Goal: Information Seeking & Learning: Learn about a topic

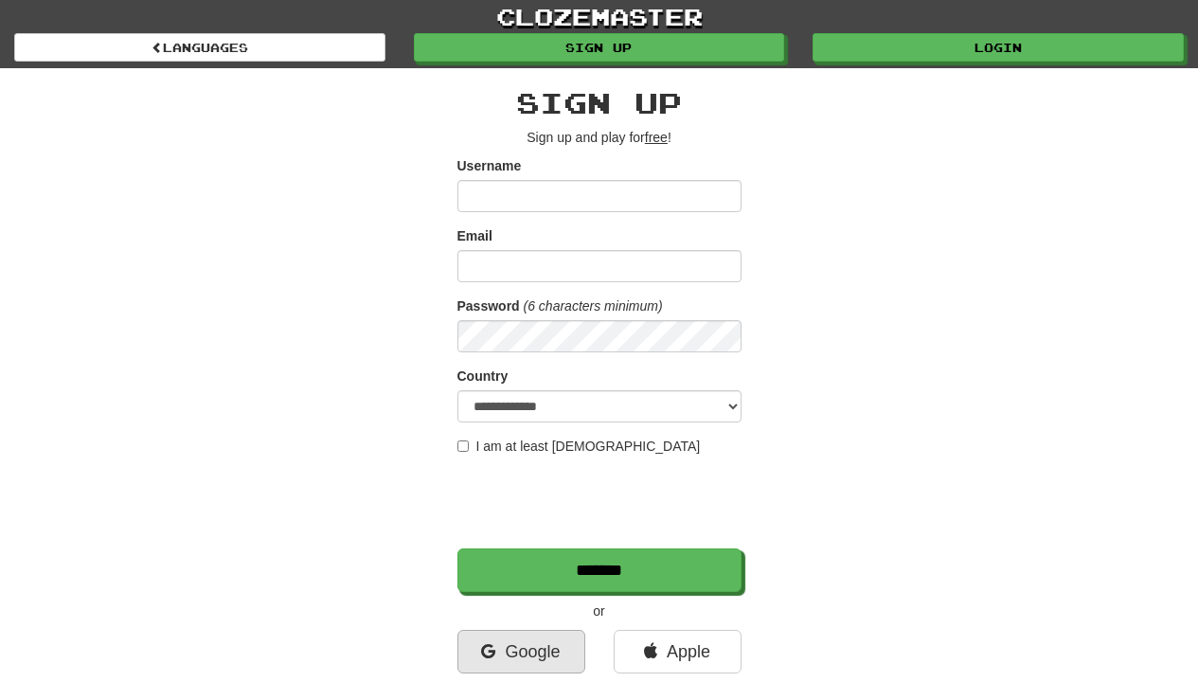
click at [534, 657] on link "Google" at bounding box center [521, 652] width 128 height 44
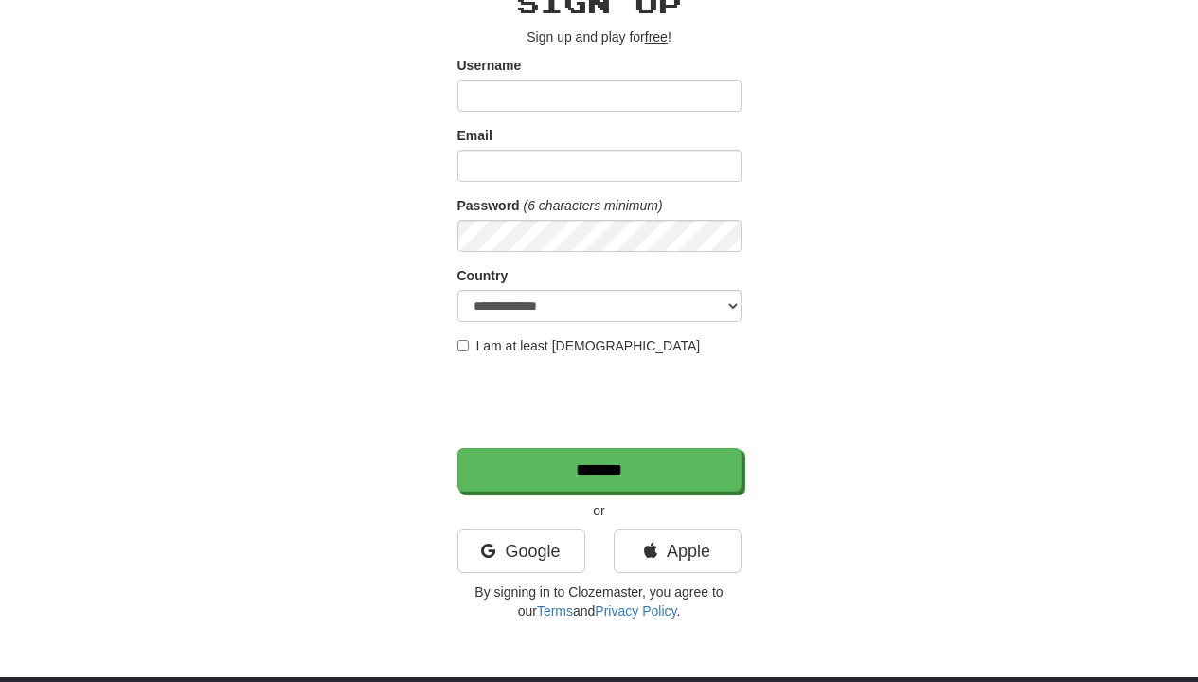
scroll to position [125, 0]
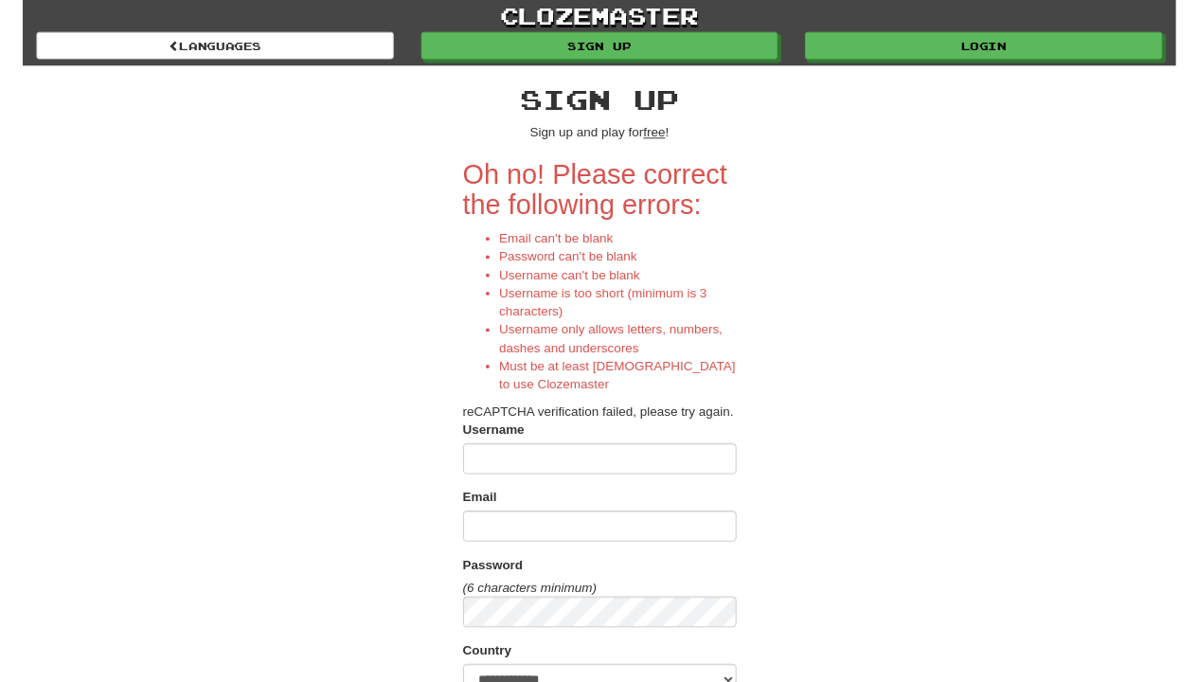
scroll to position [88, 0]
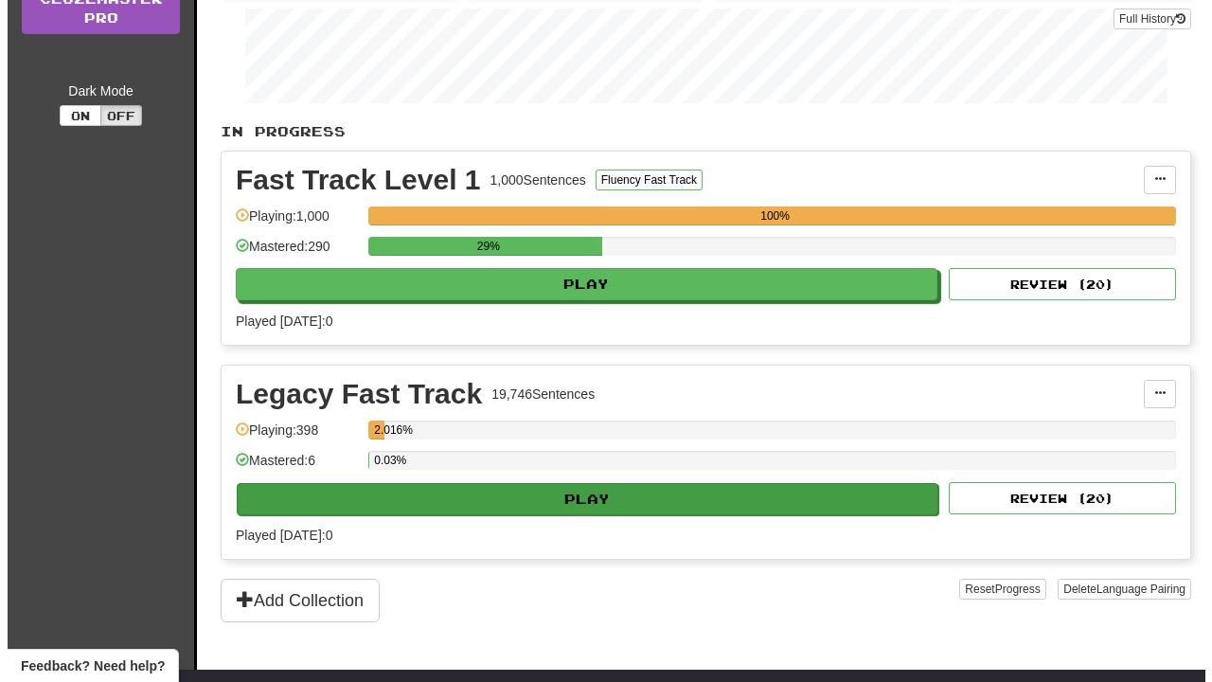
scroll to position [304, 0]
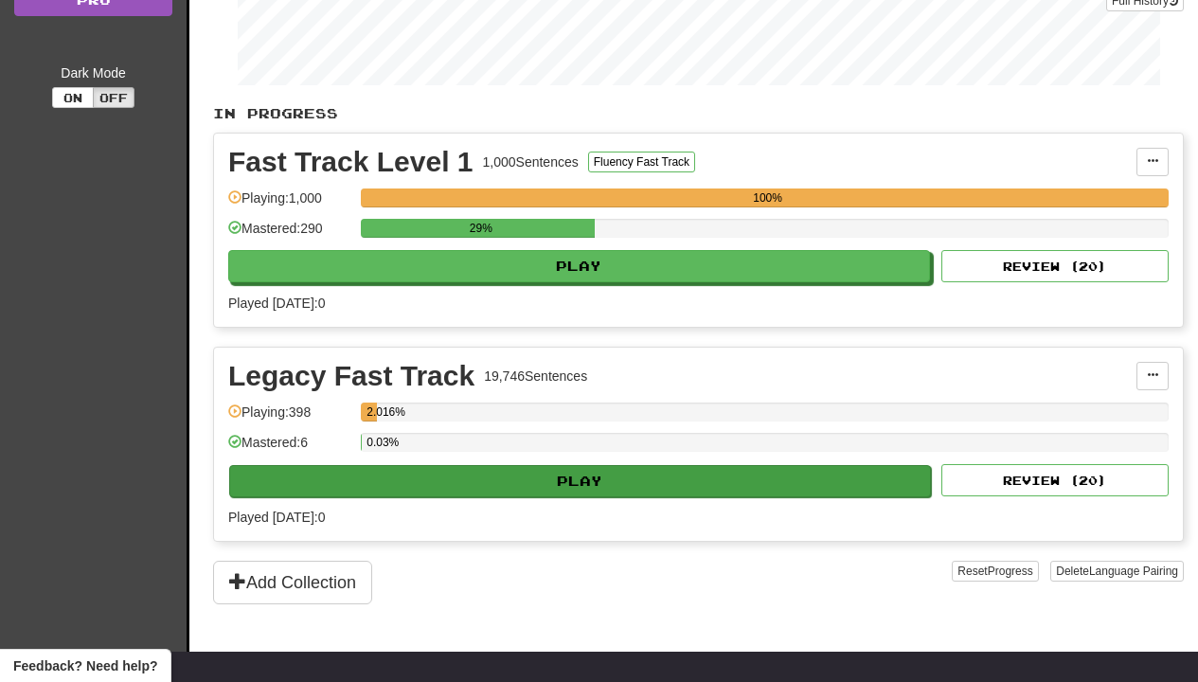
click at [490, 468] on button "Play" at bounding box center [579, 481] width 701 height 32
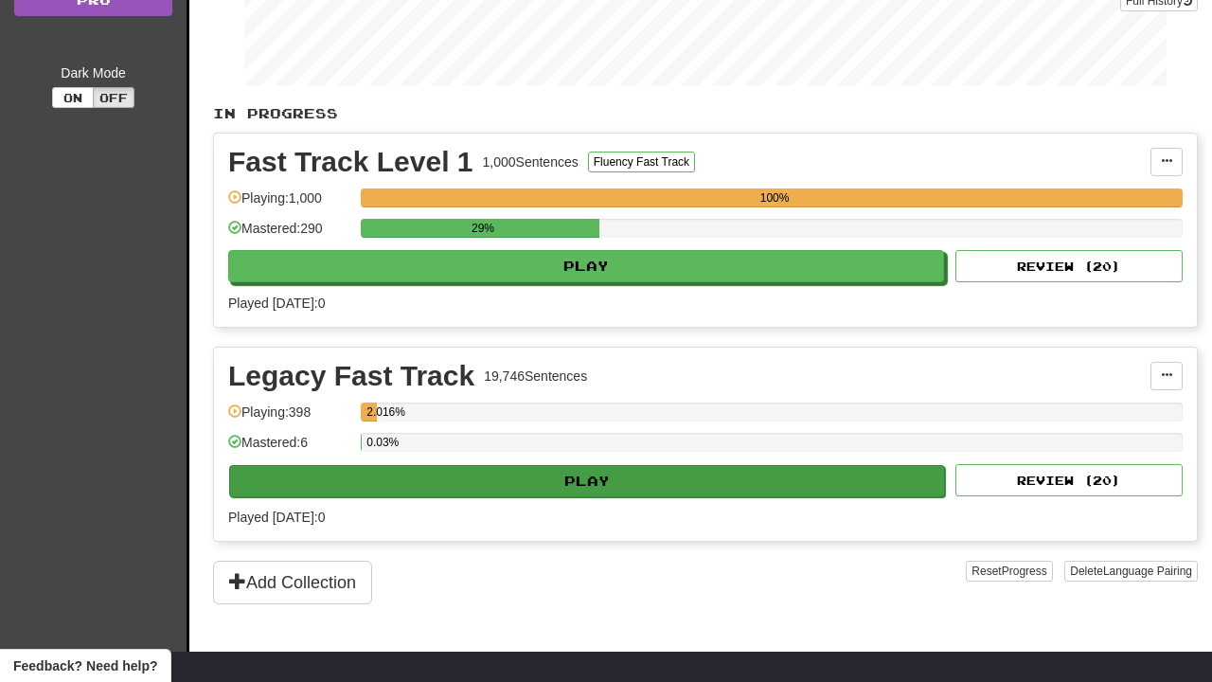
select select "**"
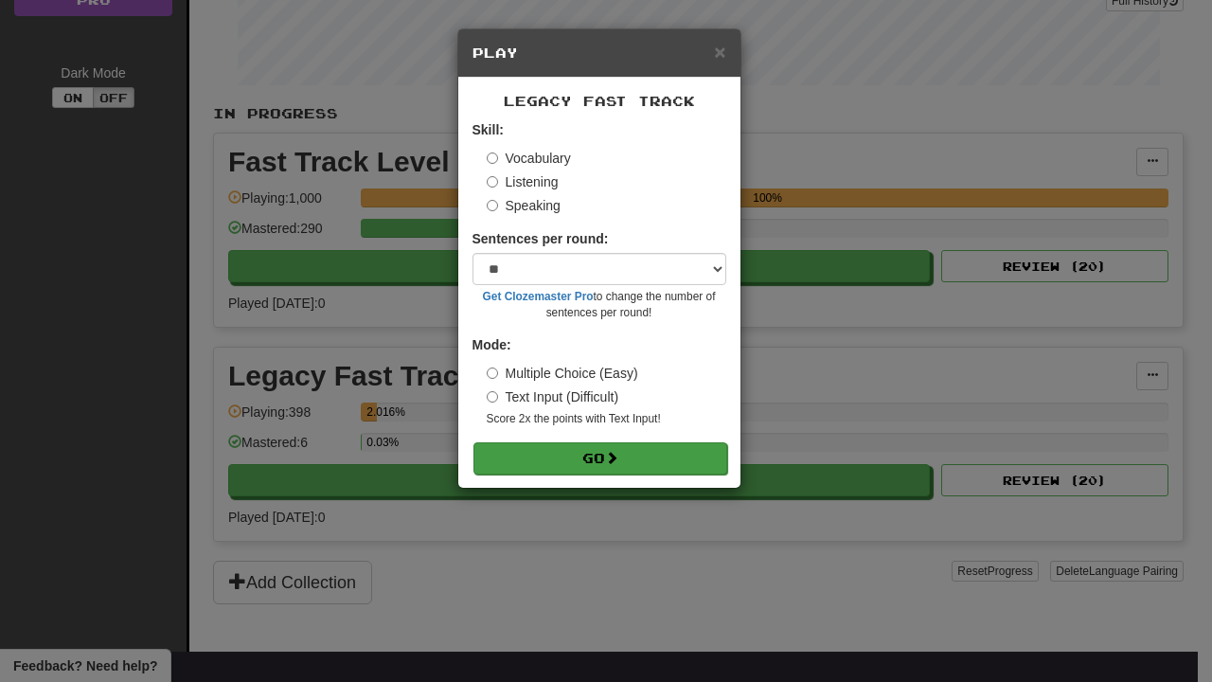
click at [603, 453] on button "Go" at bounding box center [600, 458] width 254 height 32
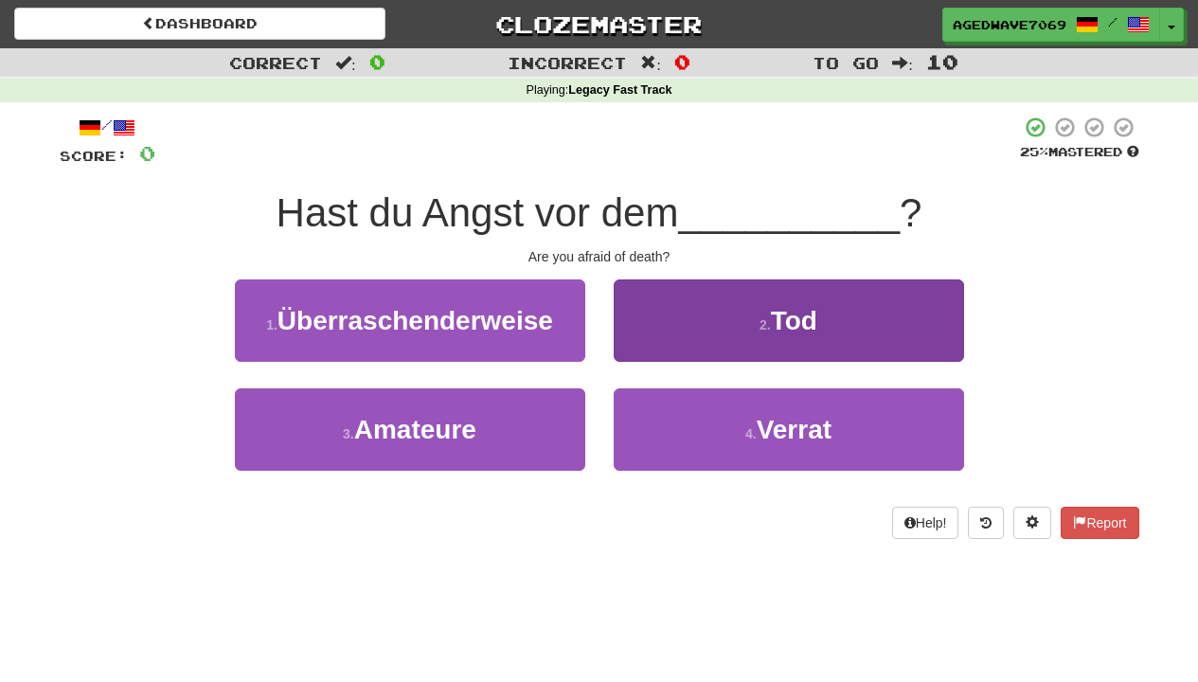
click at [696, 289] on button "2 . Tod" at bounding box center [788, 320] width 350 height 82
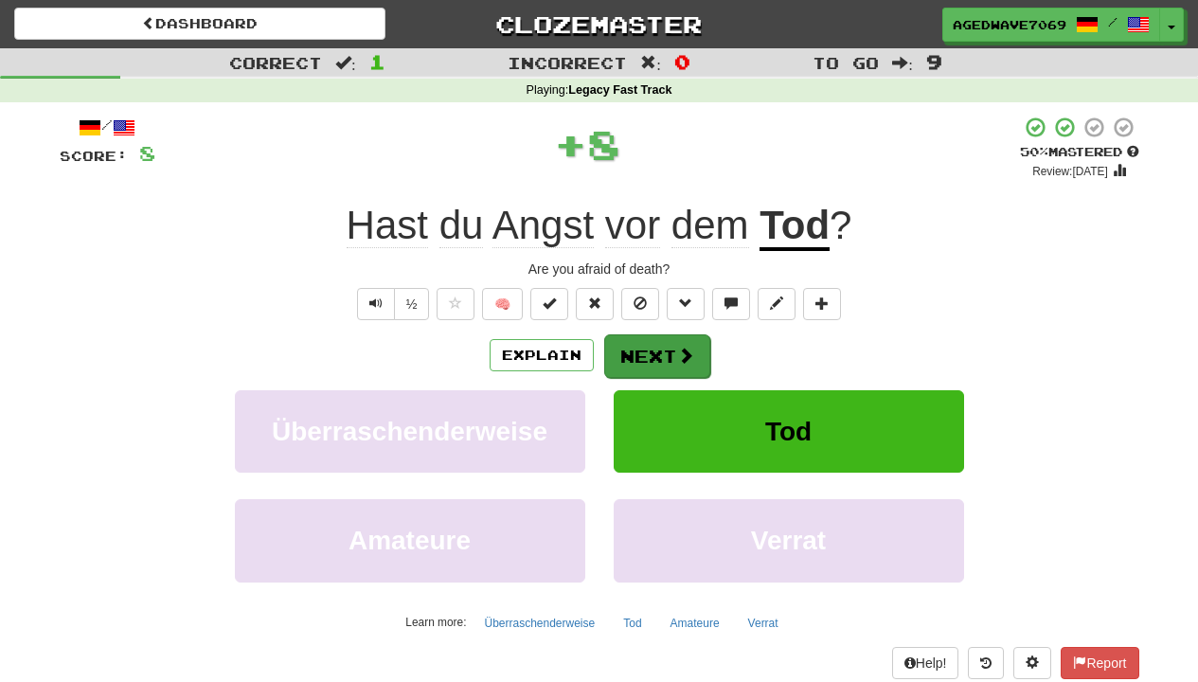
click at [682, 337] on button "Next" at bounding box center [657, 356] width 106 height 44
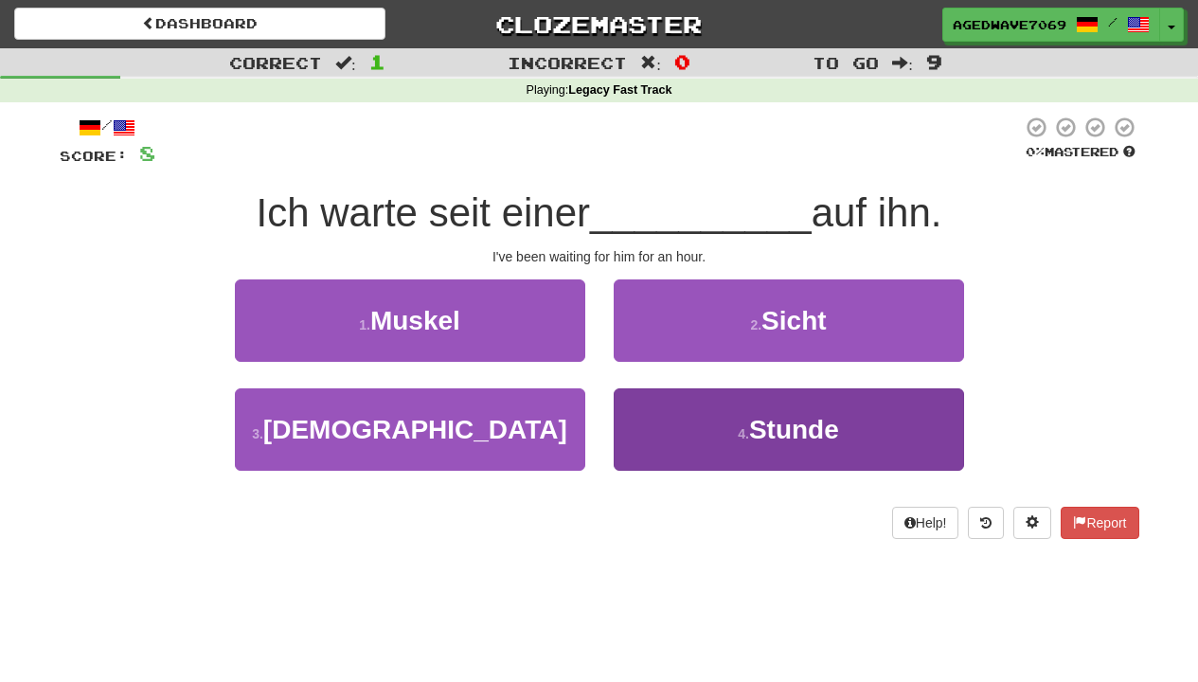
click at [646, 426] on button "4 . Stunde" at bounding box center [788, 429] width 350 height 82
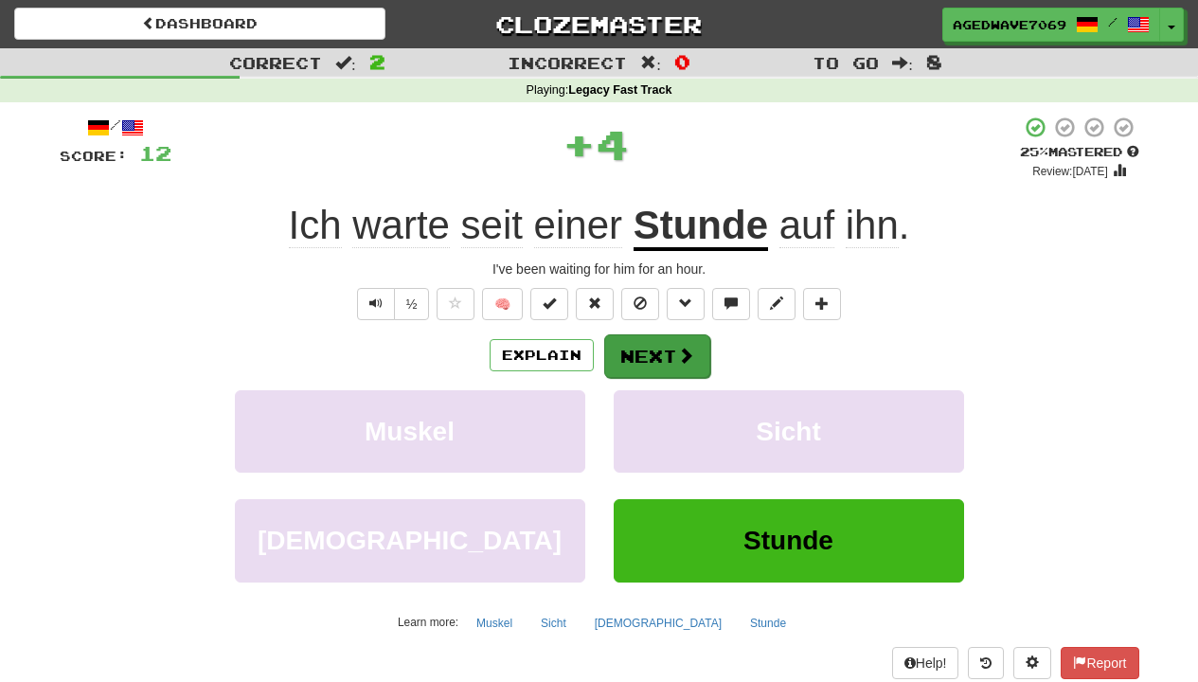
click at [646, 342] on button "Next" at bounding box center [657, 356] width 106 height 44
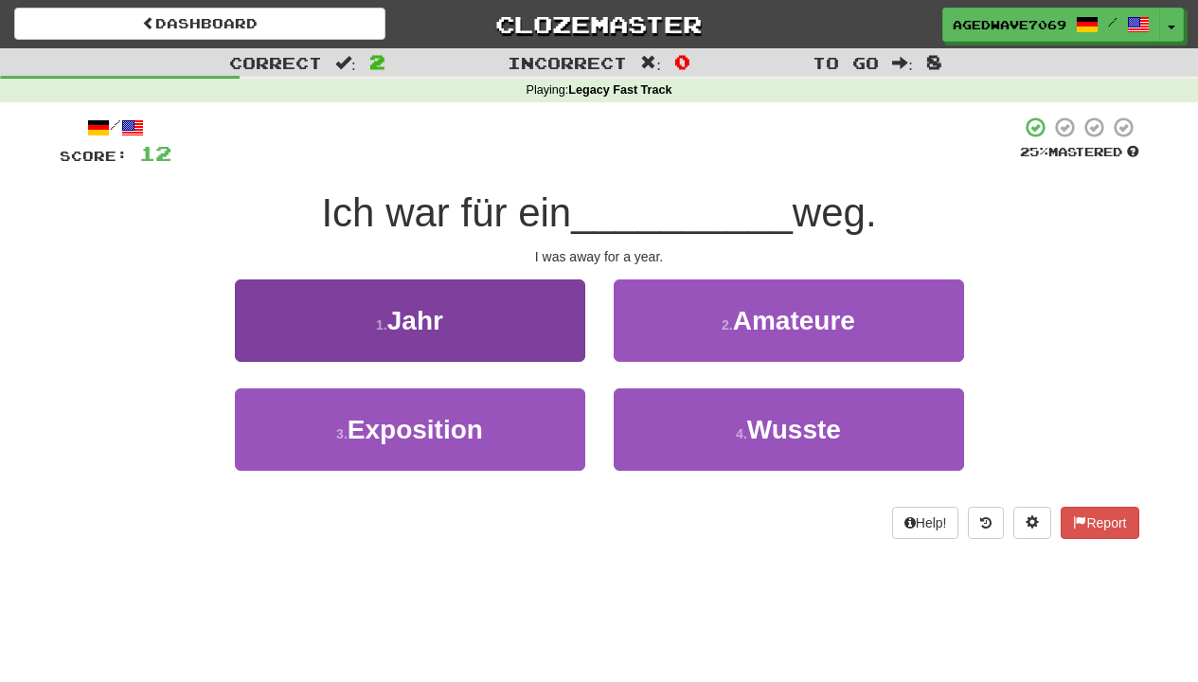
click at [546, 330] on button "1 . Jahr" at bounding box center [410, 320] width 350 height 82
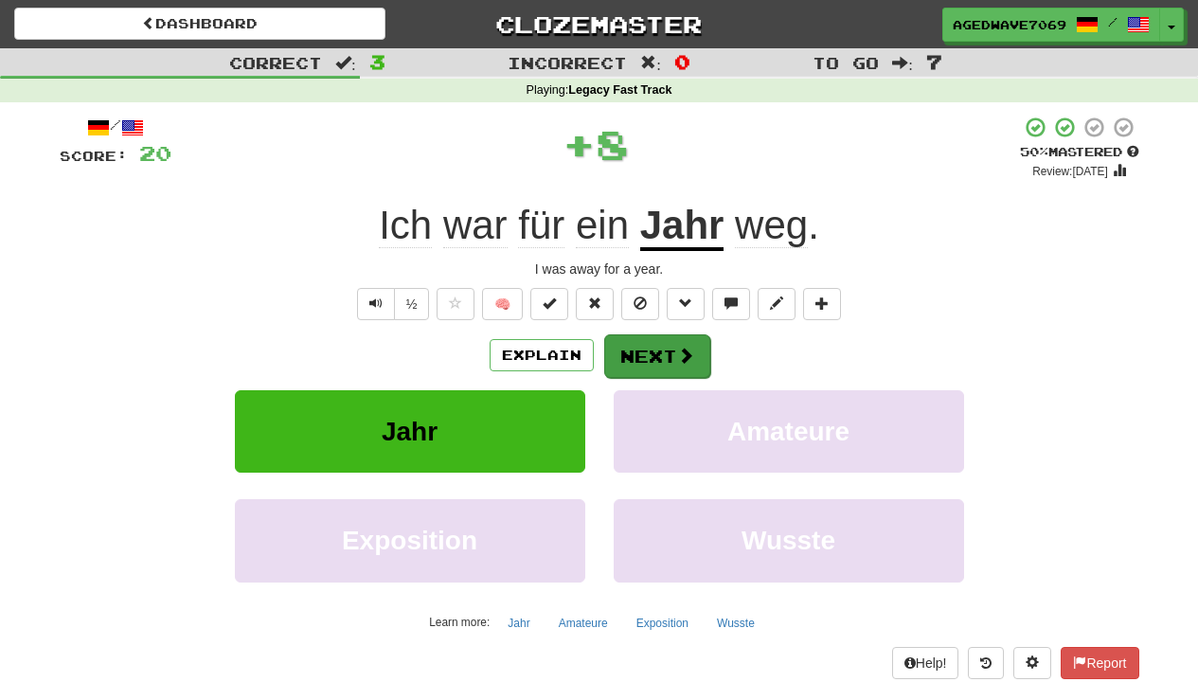
click at [639, 350] on button "Next" at bounding box center [657, 356] width 106 height 44
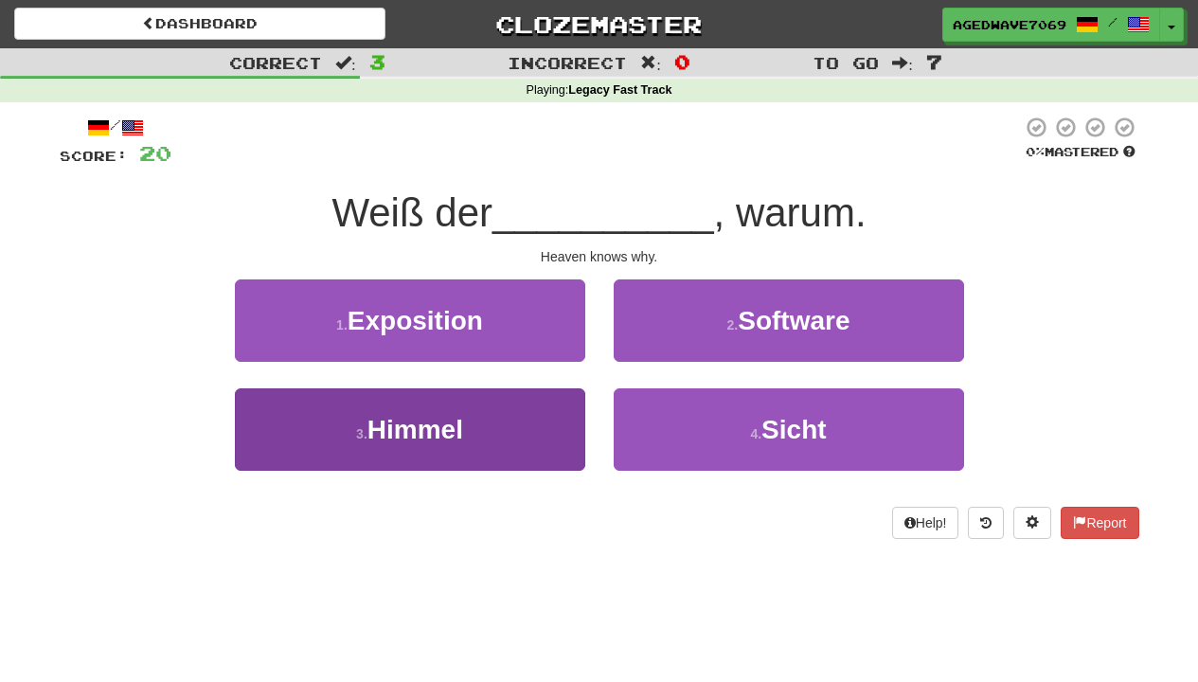
click at [552, 450] on button "3 . Himmel" at bounding box center [410, 429] width 350 height 82
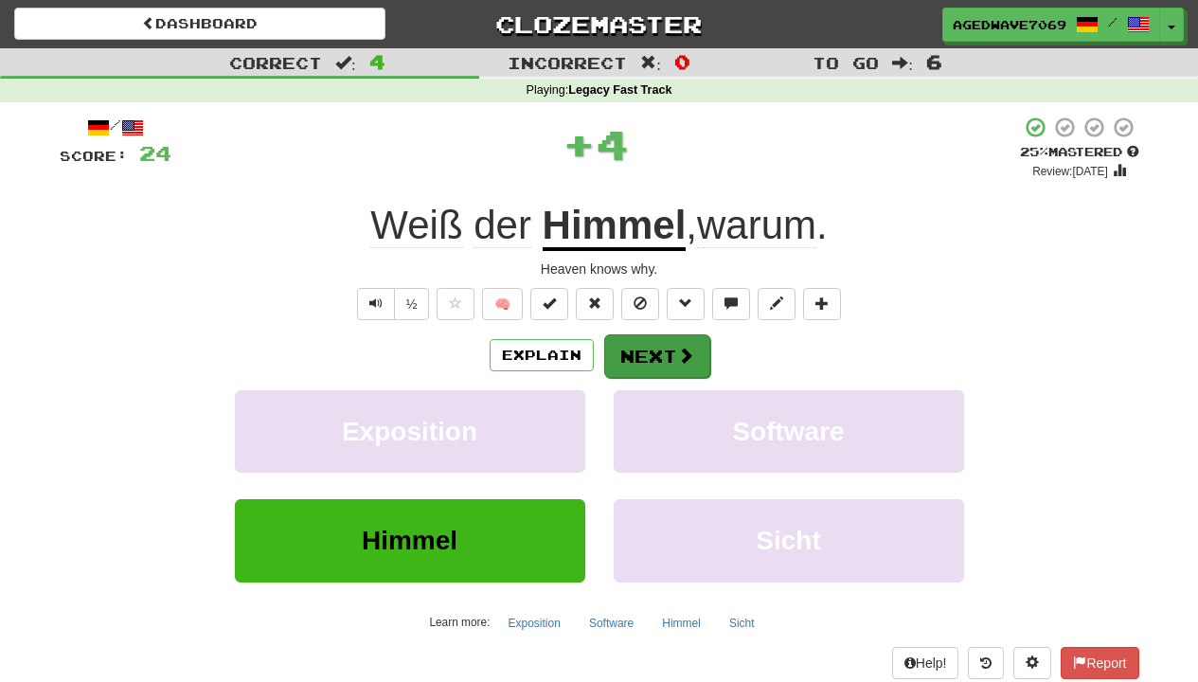
click at [654, 366] on button "Next" at bounding box center [657, 356] width 106 height 44
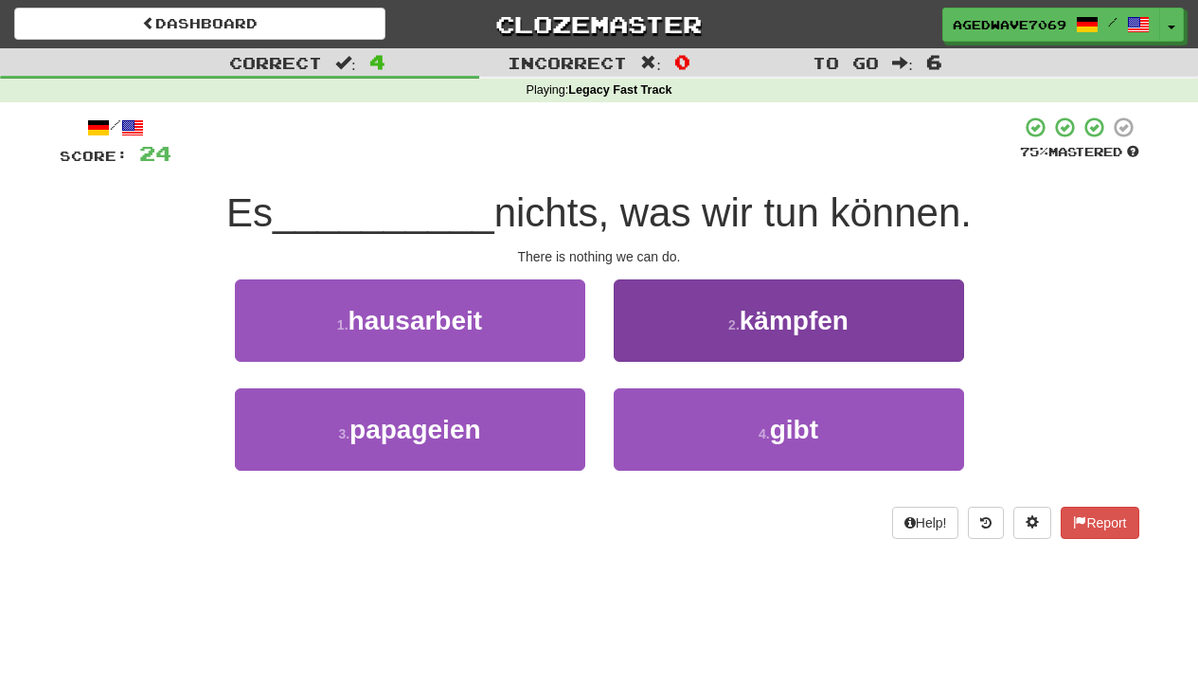
click at [679, 306] on button "2 . kämpfen" at bounding box center [788, 320] width 350 height 82
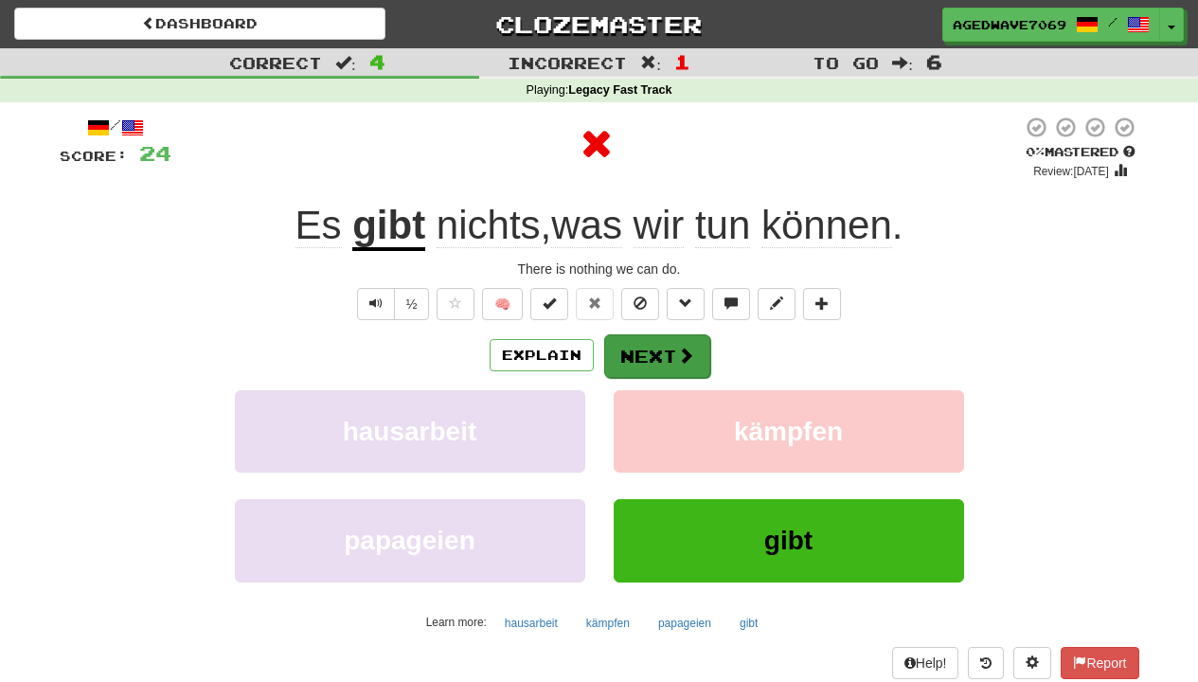
click at [663, 344] on button "Next" at bounding box center [657, 356] width 106 height 44
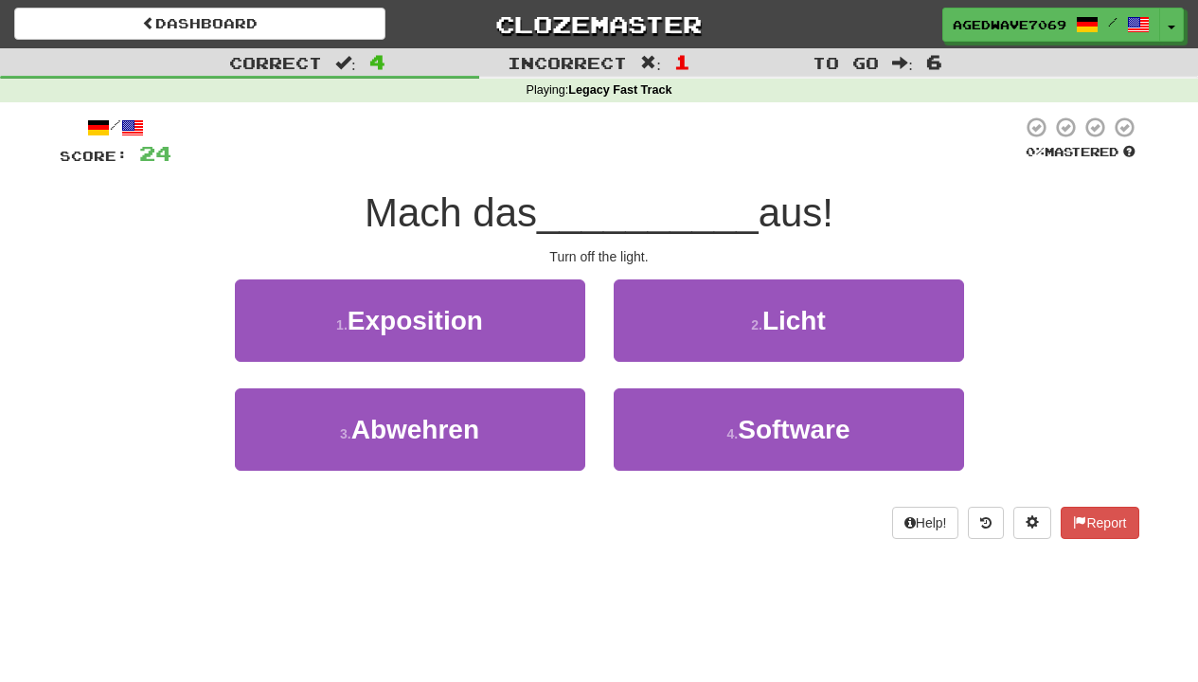
click at [663, 344] on button "2 . Licht" at bounding box center [788, 320] width 350 height 82
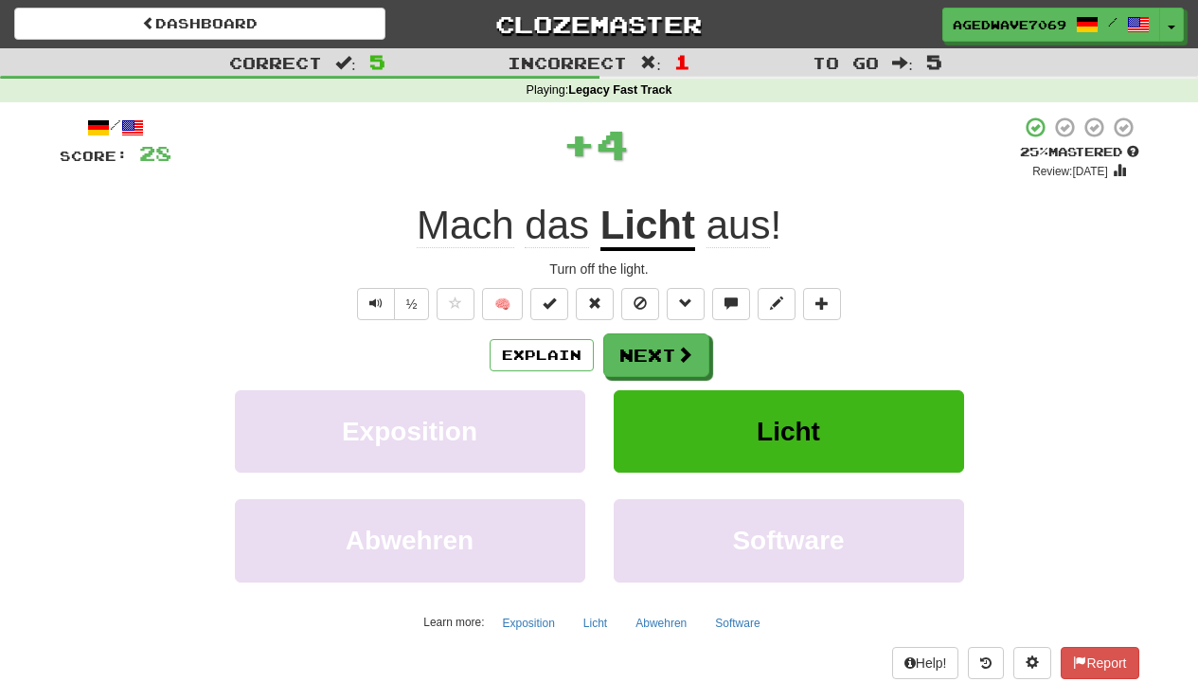
click at [663, 344] on button "Next" at bounding box center [656, 355] width 106 height 44
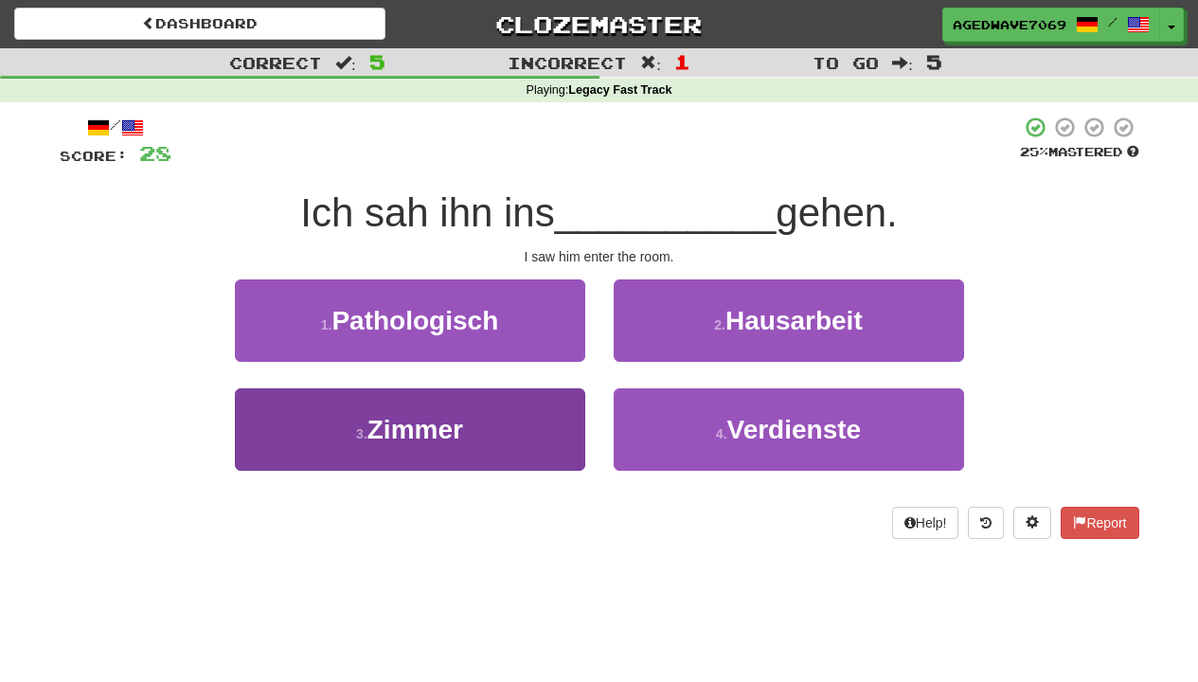
click at [526, 417] on button "3 . Zimmer" at bounding box center [410, 429] width 350 height 82
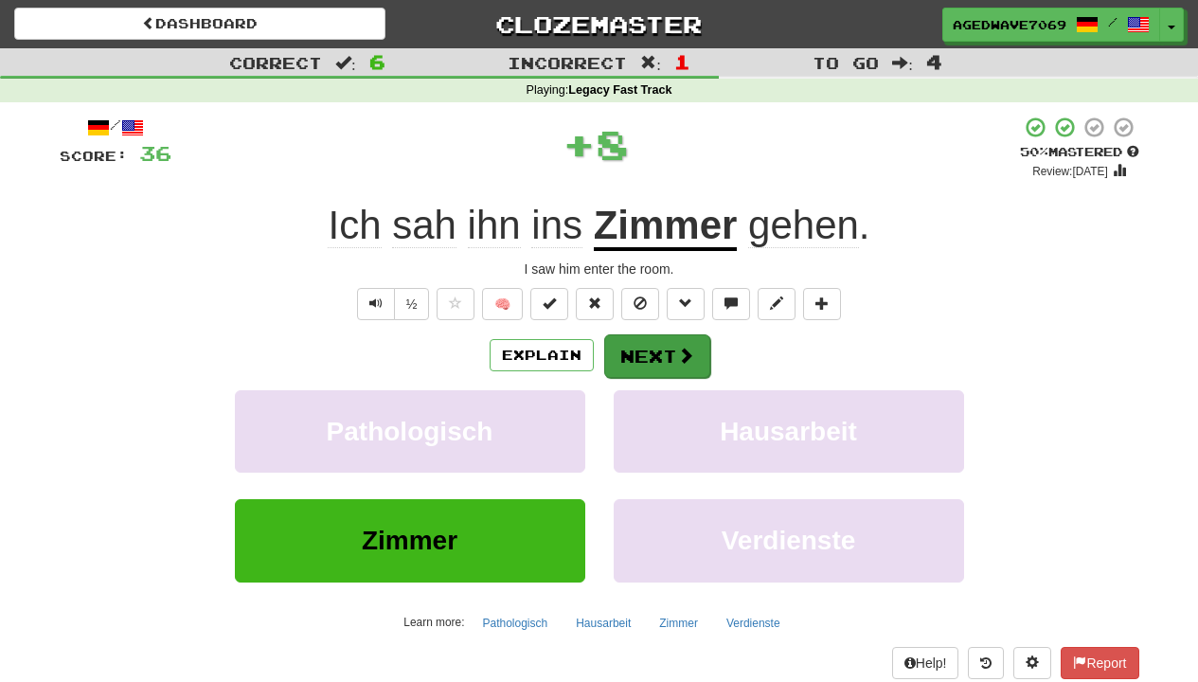
click at [669, 354] on button "Next" at bounding box center [657, 356] width 106 height 44
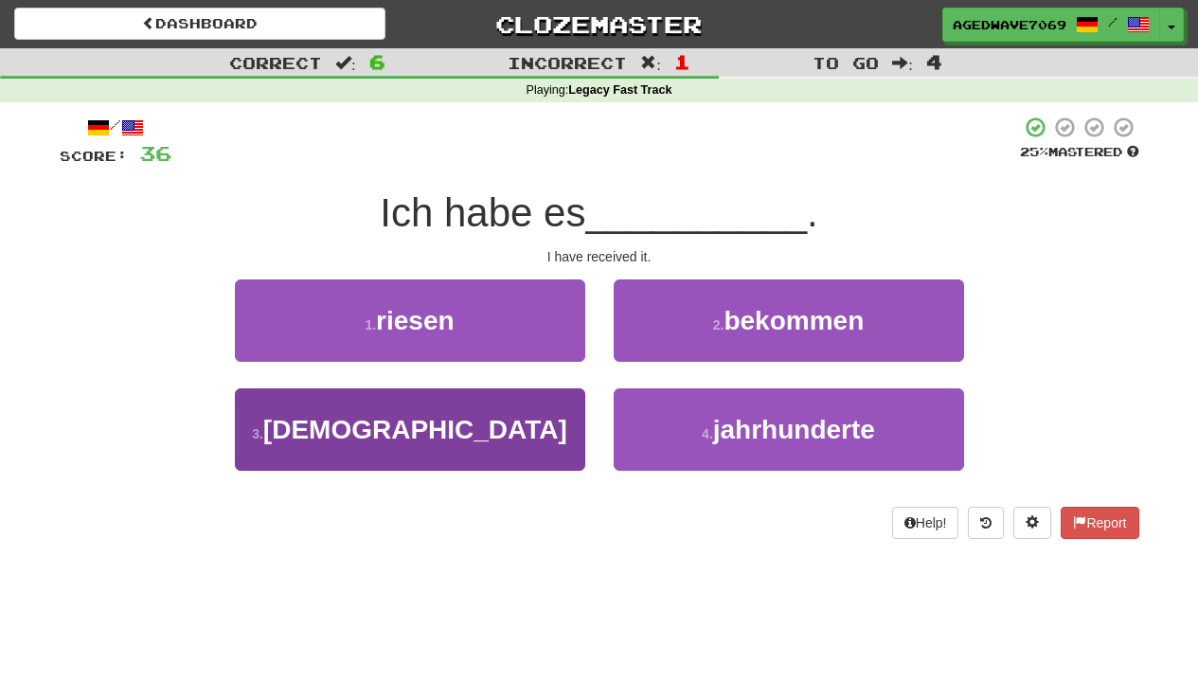
click at [517, 450] on button "3 . gebet" at bounding box center [410, 429] width 350 height 82
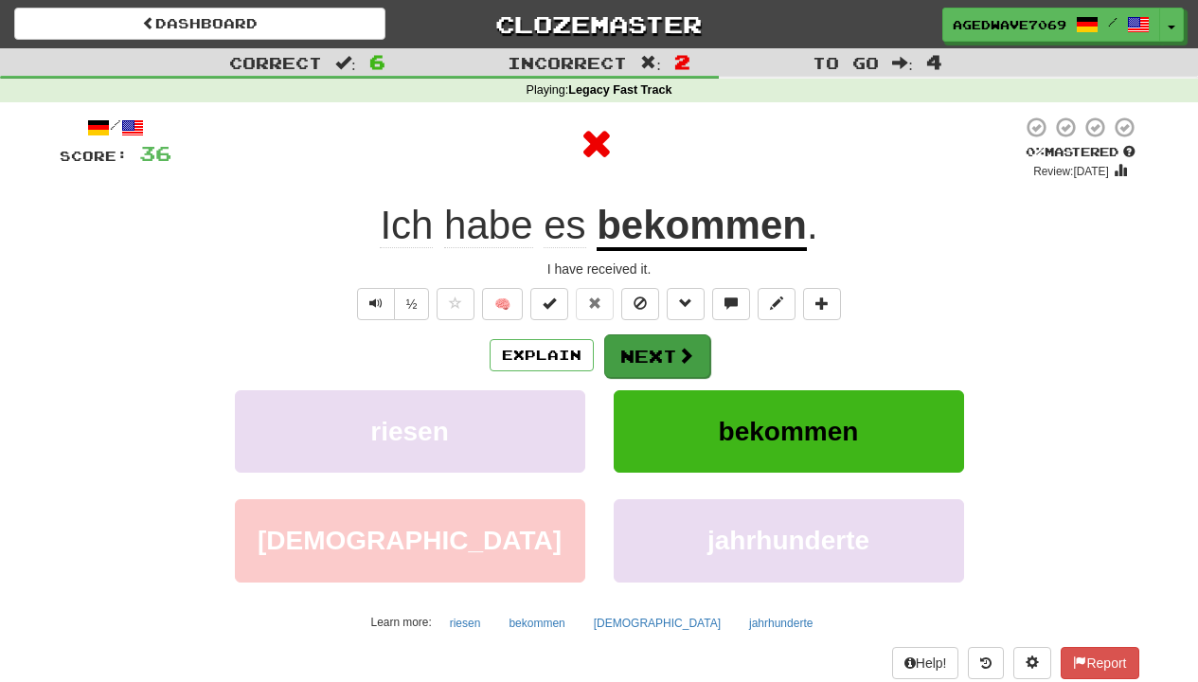
click at [630, 351] on button "Next" at bounding box center [657, 356] width 106 height 44
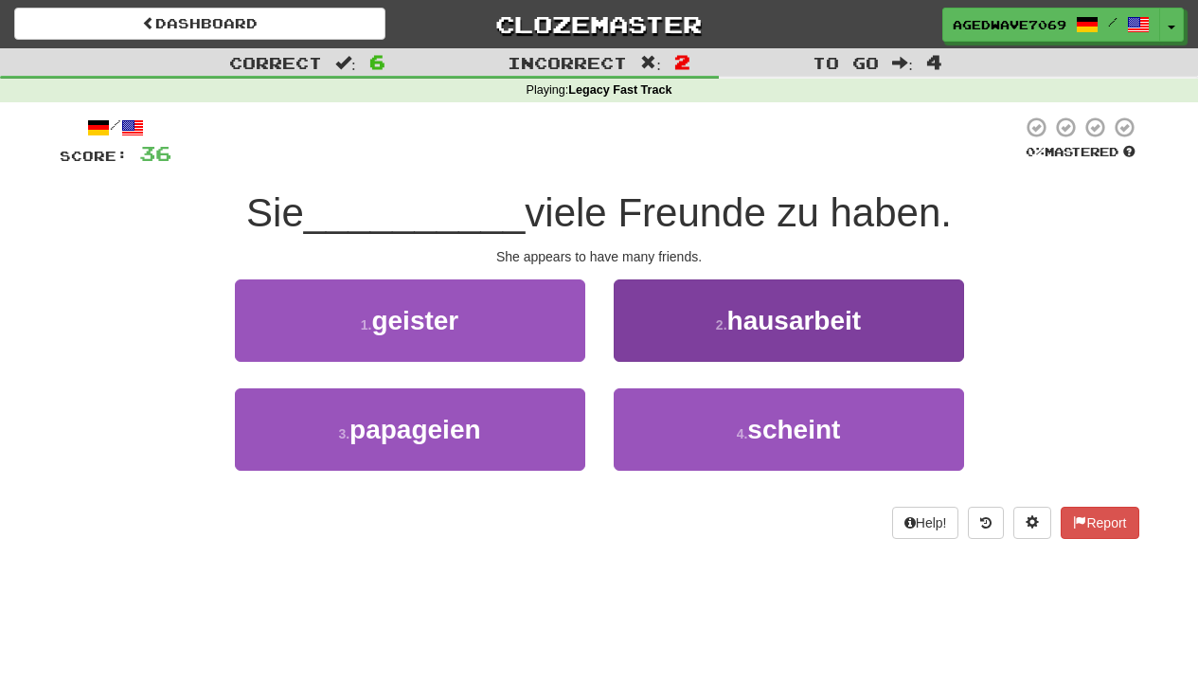
click at [664, 312] on button "2 . hausarbeit" at bounding box center [788, 320] width 350 height 82
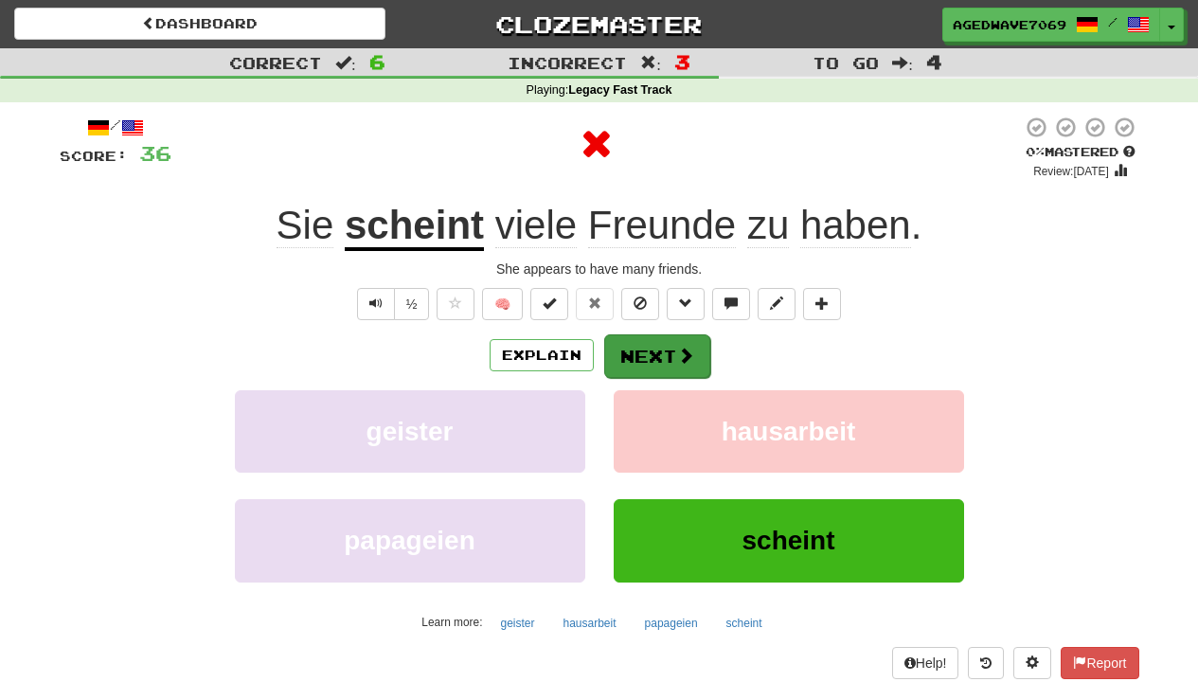
click at [660, 335] on button "Next" at bounding box center [657, 356] width 106 height 44
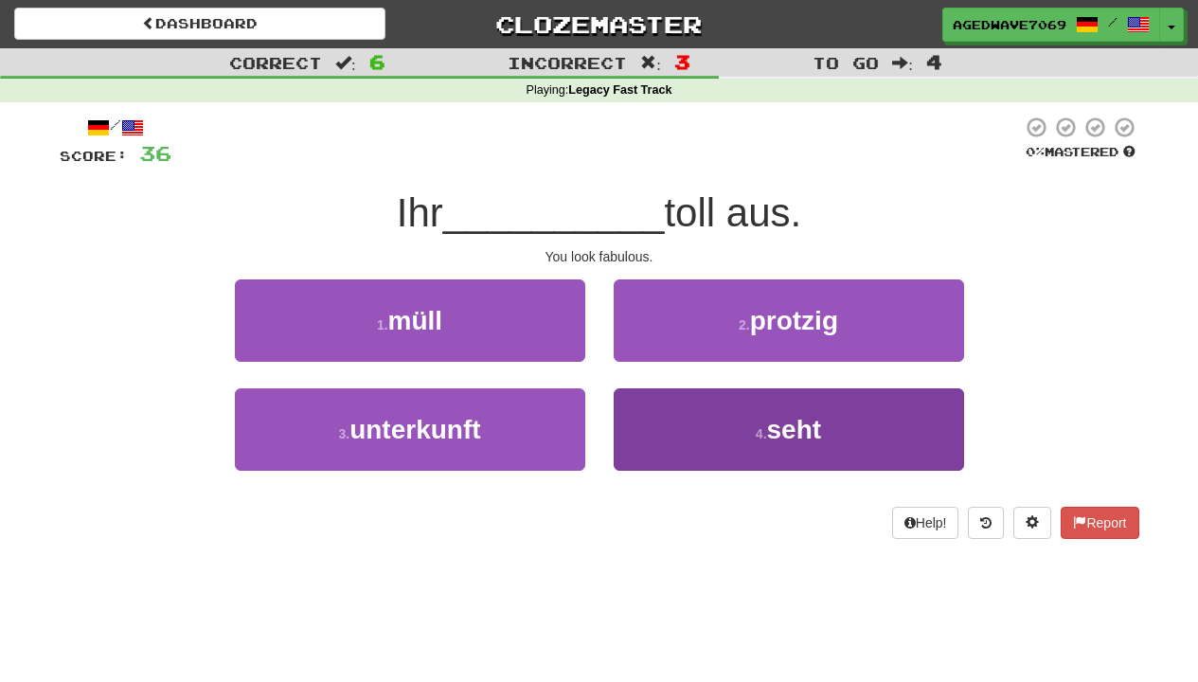
click at [663, 424] on button "4 . seht" at bounding box center [788, 429] width 350 height 82
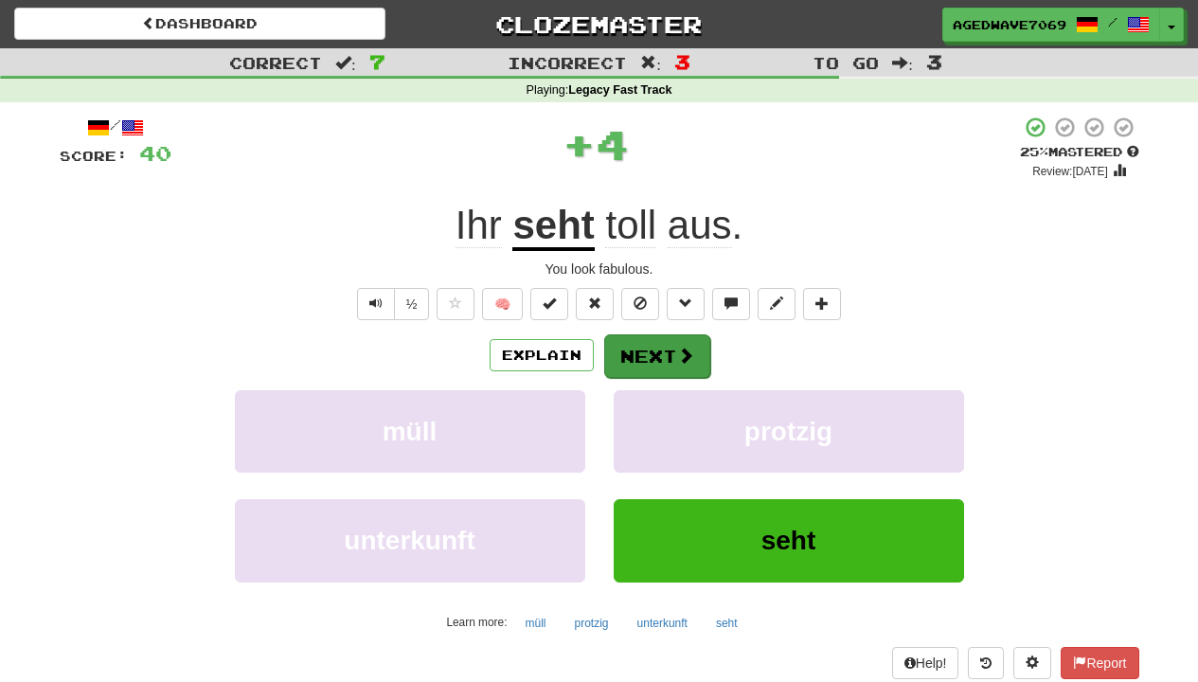
click at [660, 348] on button "Next" at bounding box center [657, 356] width 106 height 44
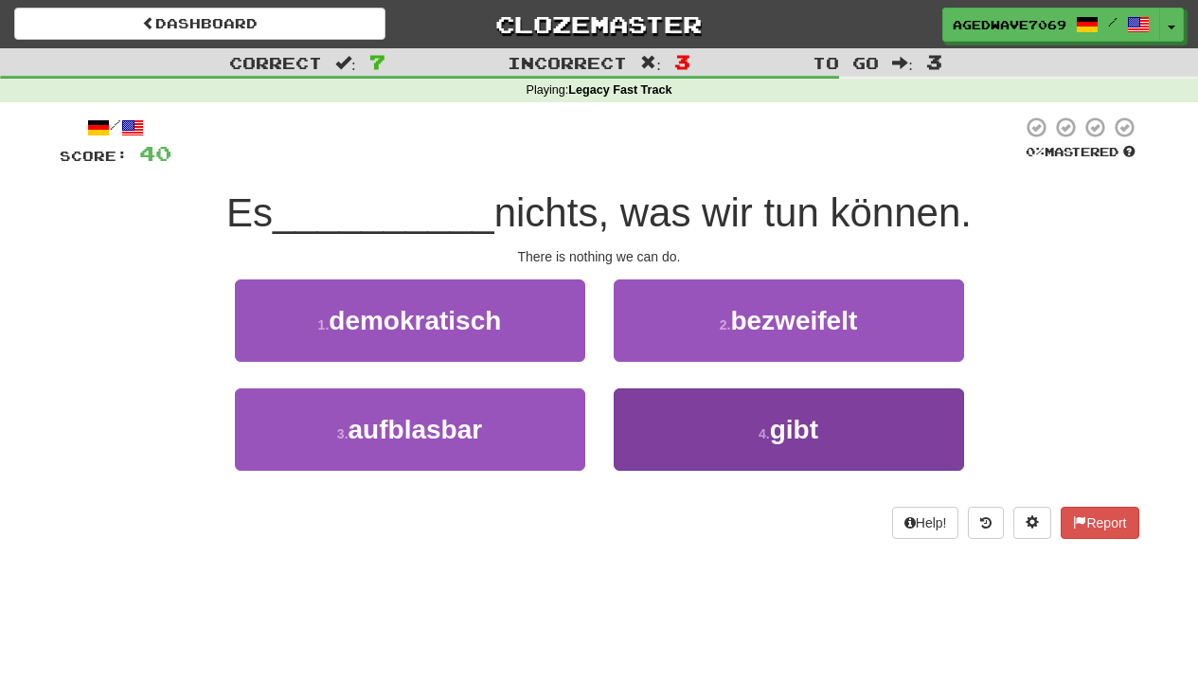
click at [674, 396] on button "4 . gibt" at bounding box center [788, 429] width 350 height 82
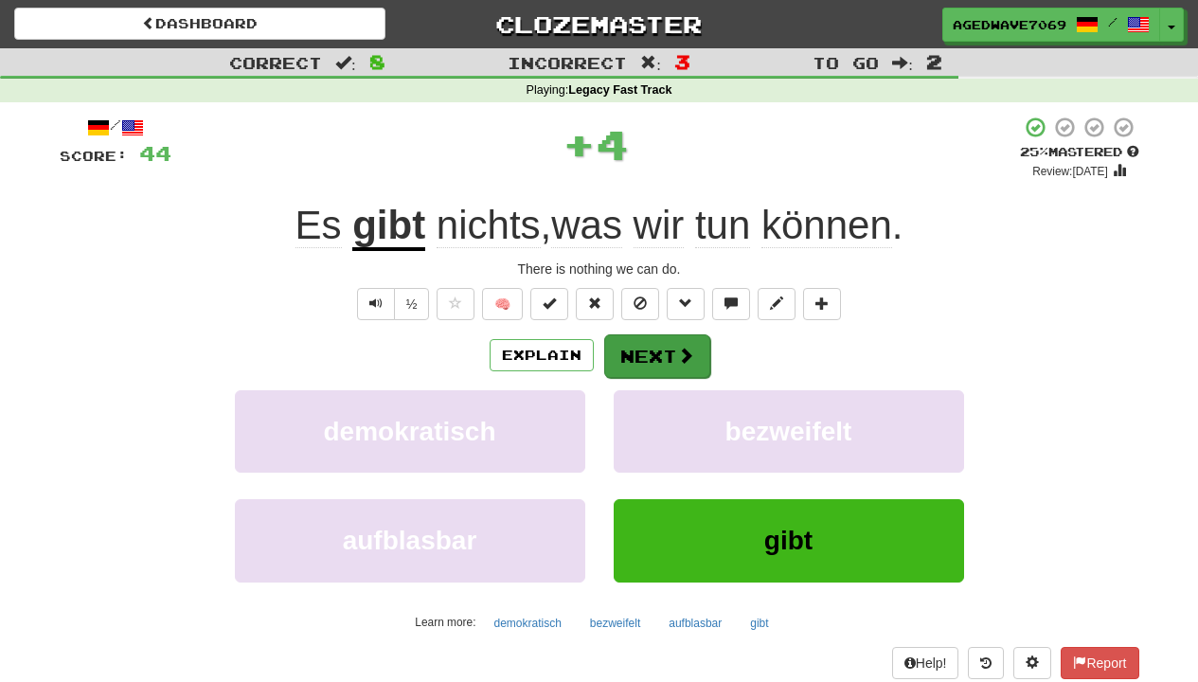
click at [674, 363] on button "Next" at bounding box center [657, 356] width 106 height 44
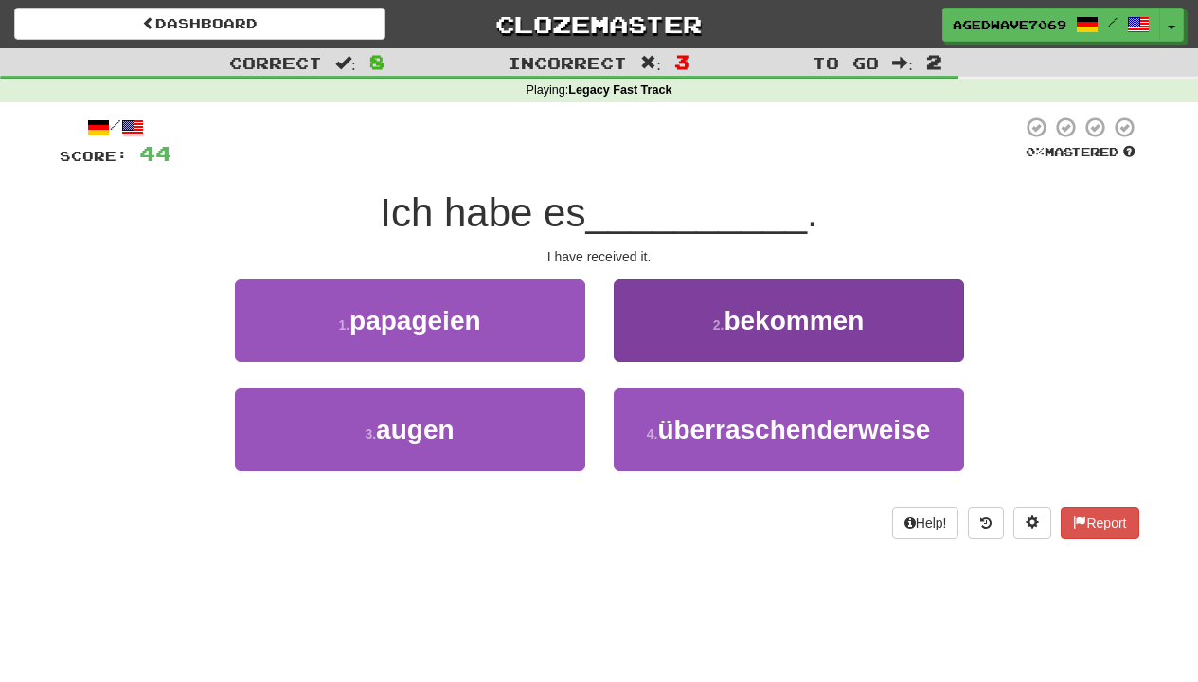
click at [676, 321] on button "2 . bekommen" at bounding box center [788, 320] width 350 height 82
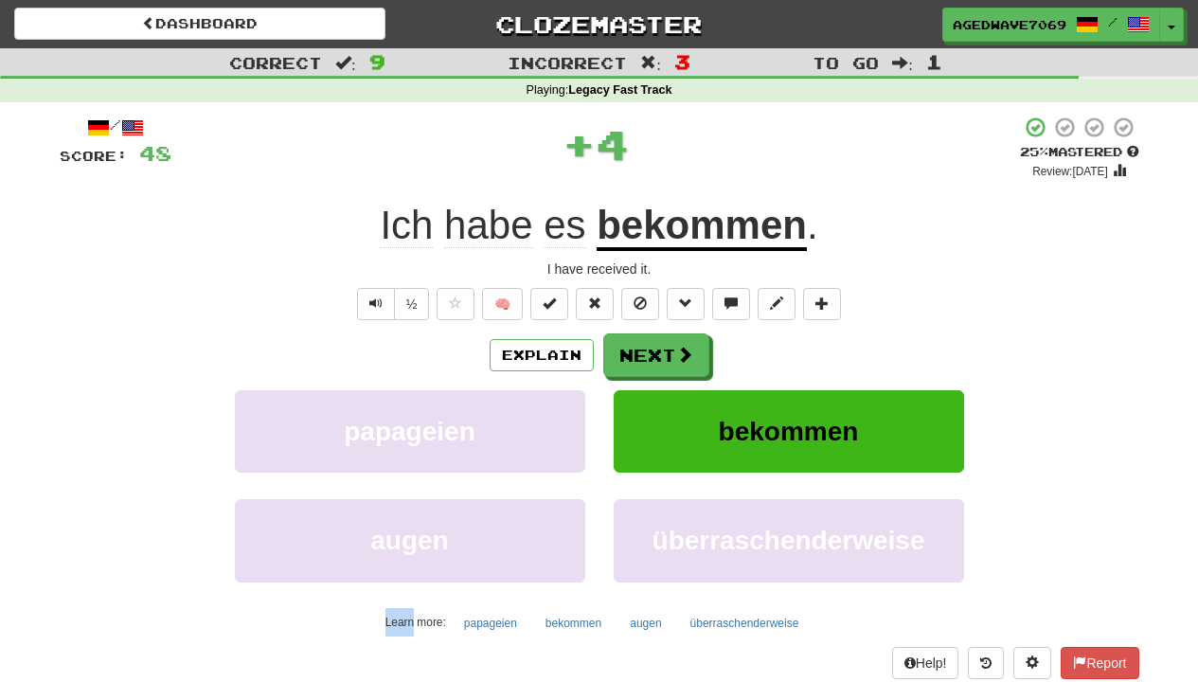
click at [676, 321] on div "/ Score: 48 + 4 25 % Mastered Review: 2025-08-18 Ich habe es bekommen . I have …" at bounding box center [599, 412] width 1079 height 594
click at [679, 334] on button "Next" at bounding box center [657, 356] width 106 height 44
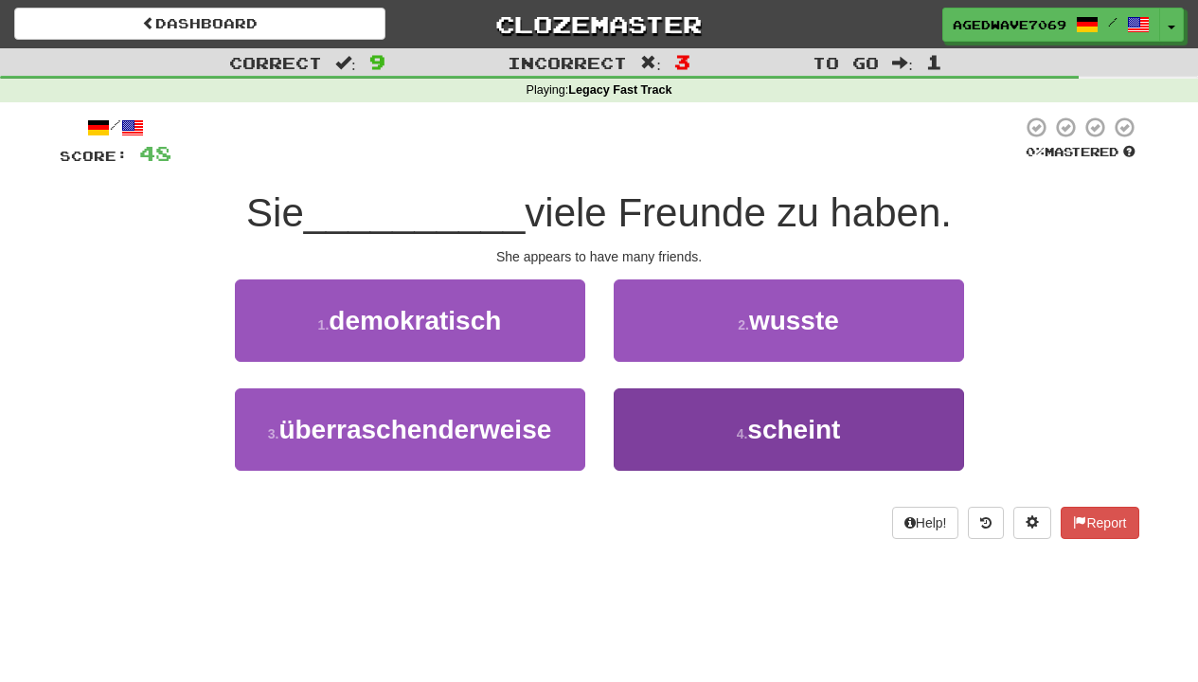
click at [684, 418] on button "4 . scheint" at bounding box center [788, 429] width 350 height 82
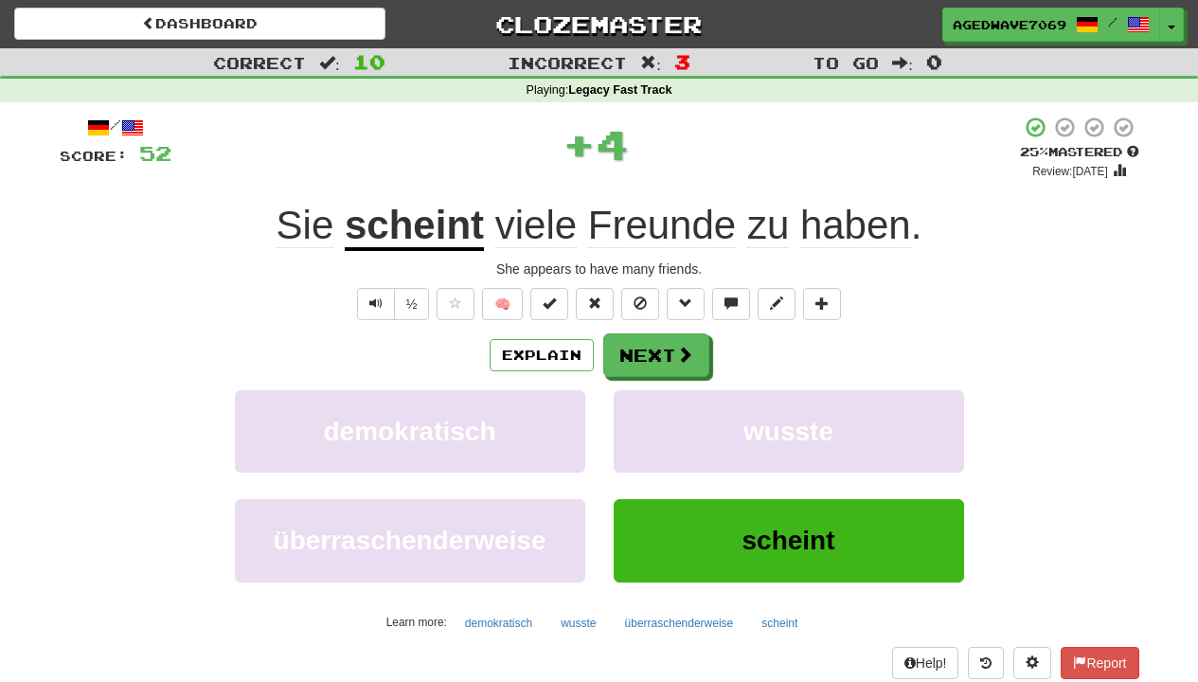
click at [684, 352] on span at bounding box center [684, 354] width 17 height 17
